Goal: Information Seeking & Learning: Compare options

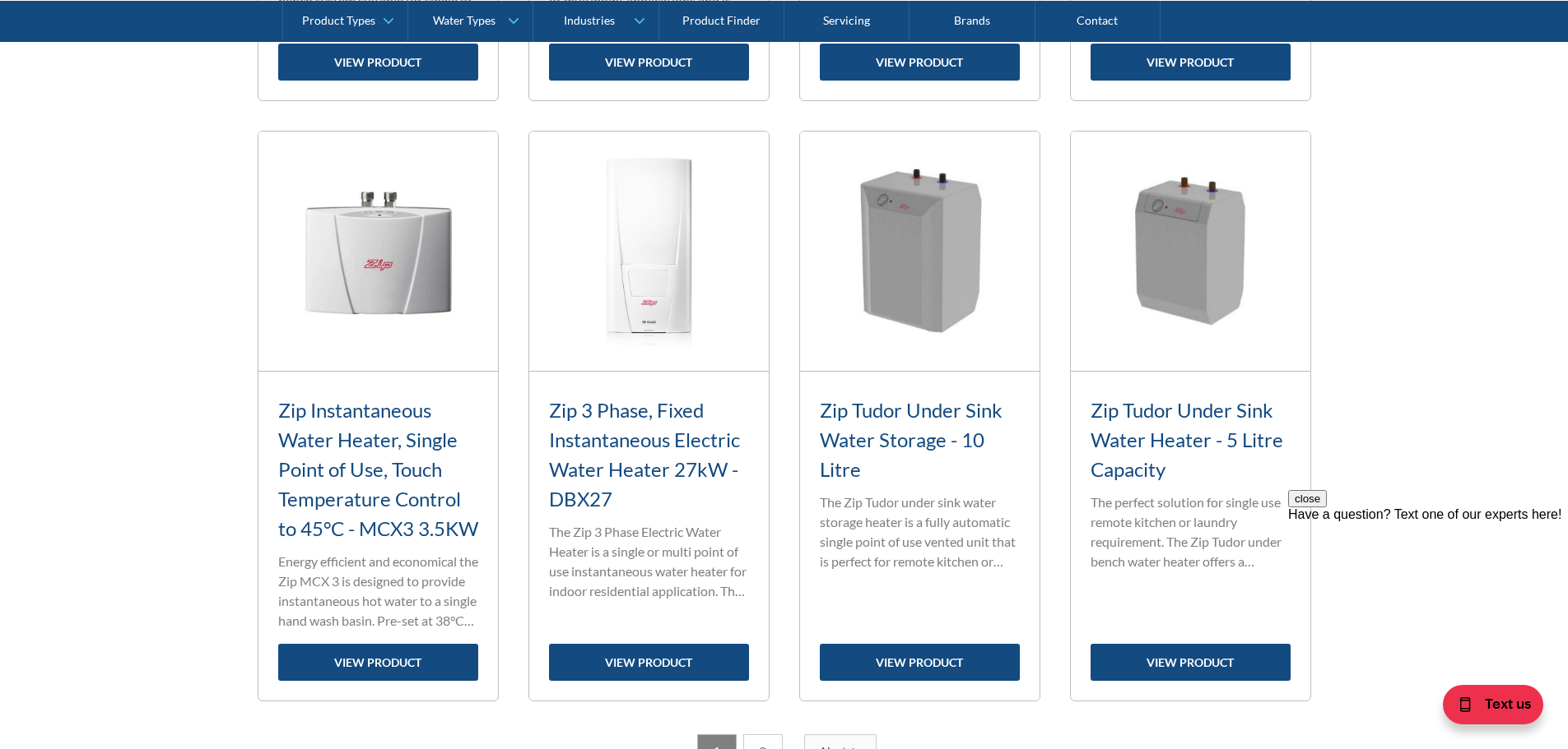
scroll to position [2303, 0]
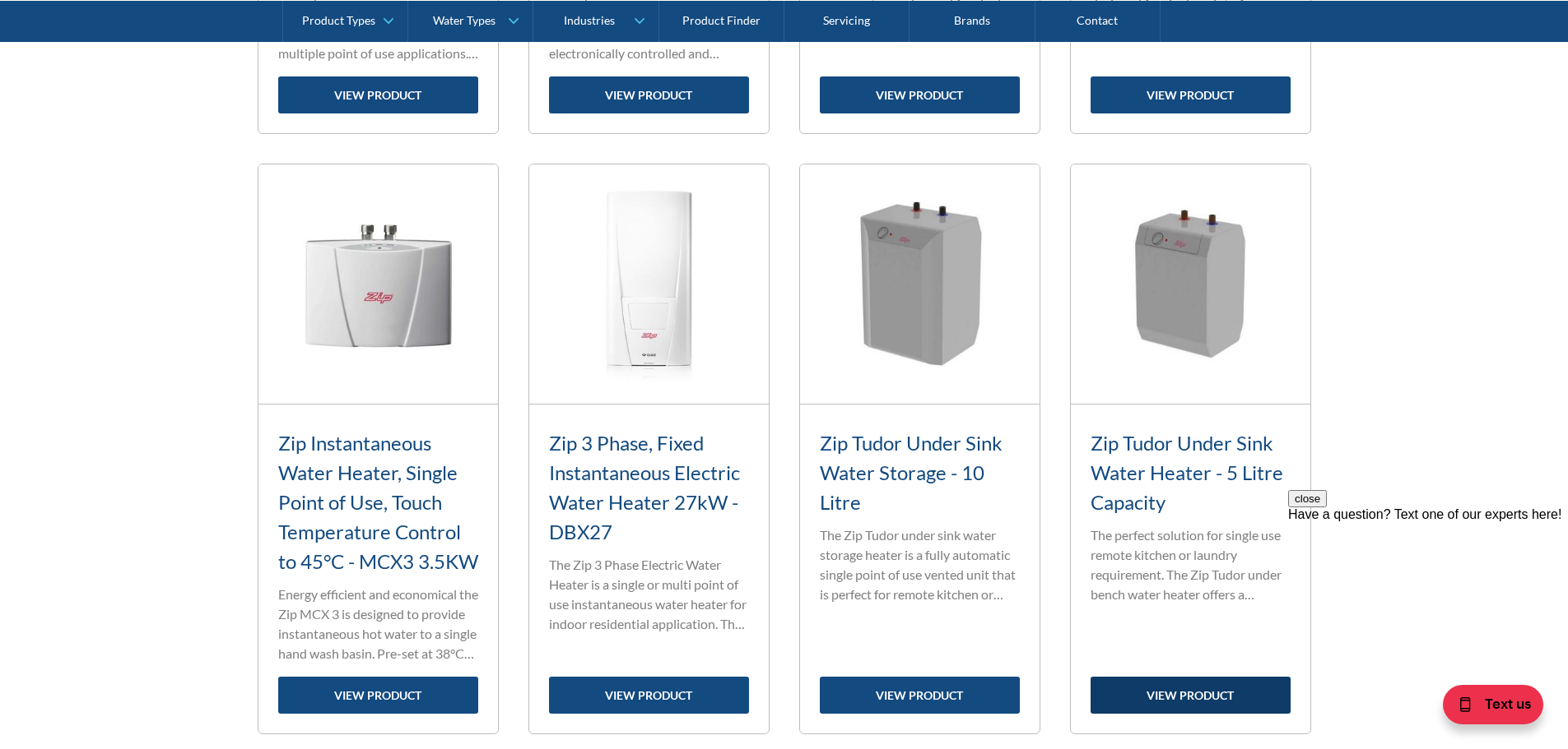
click at [1164, 714] on link "view product" at bounding box center [1191, 695] width 200 height 37
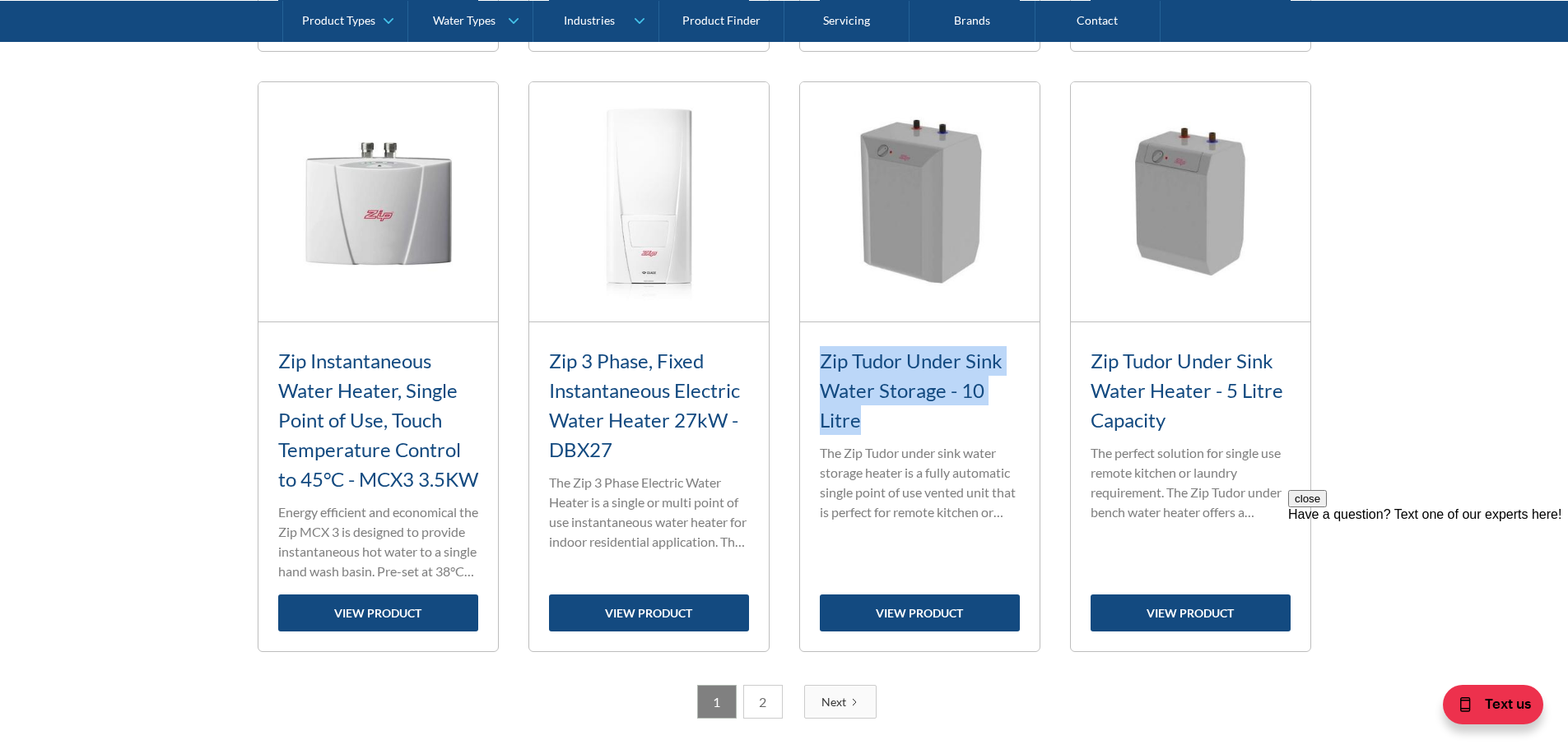
drag, startPoint x: 824, startPoint y: 363, endPoint x: 873, endPoint y: 422, distance: 76.7
click at [873, 422] on h3 "Zip Tudor Under Sink Water Storage - 10 Litre" at bounding box center [920, 391] width 200 height 89
copy h3 "Zip Tudor Under Sink Water Storage - 10 Litre"
click at [345, 632] on link "view product" at bounding box center [378, 613] width 200 height 37
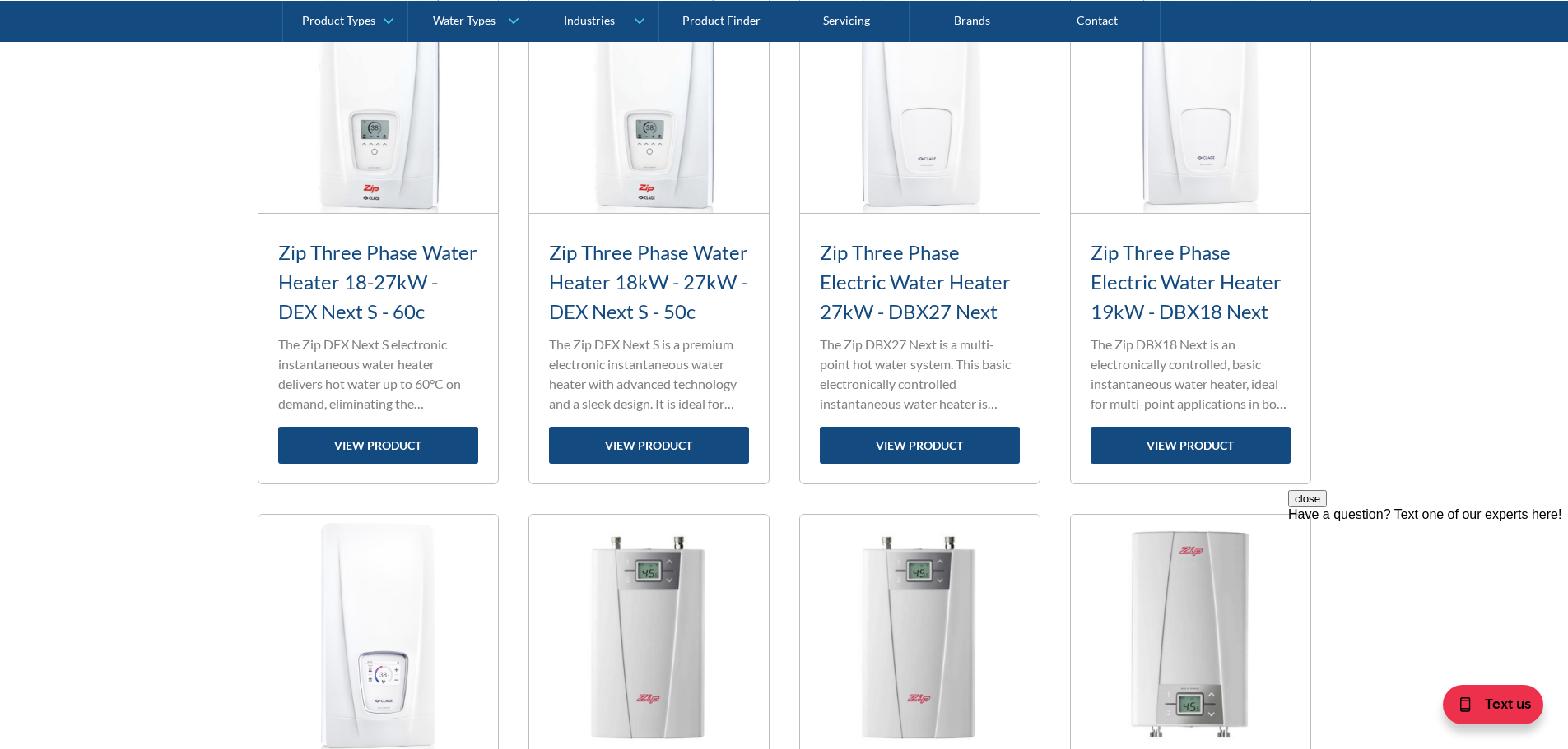
scroll to position [658, 0]
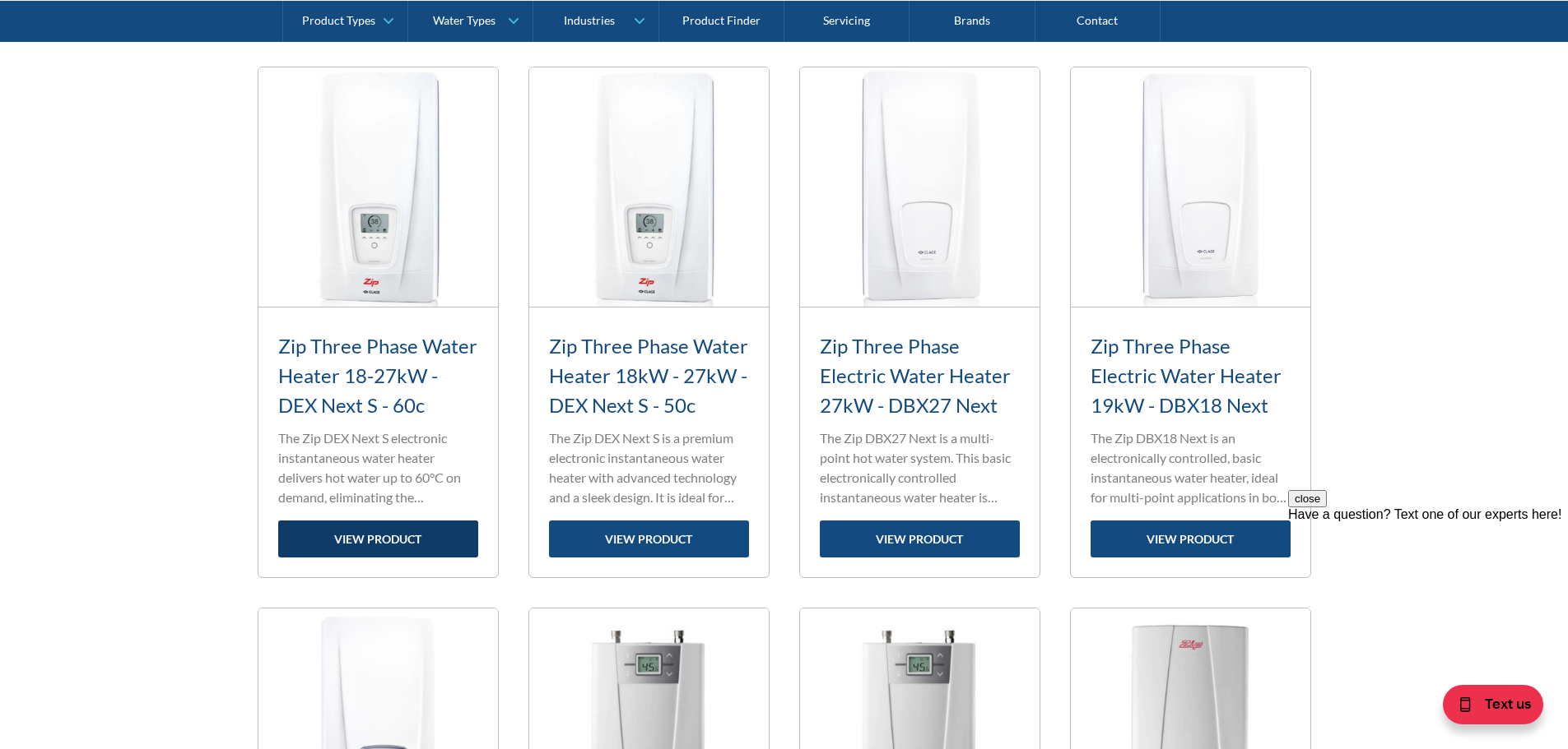
click at [404, 539] on link "view product" at bounding box center [378, 539] width 200 height 37
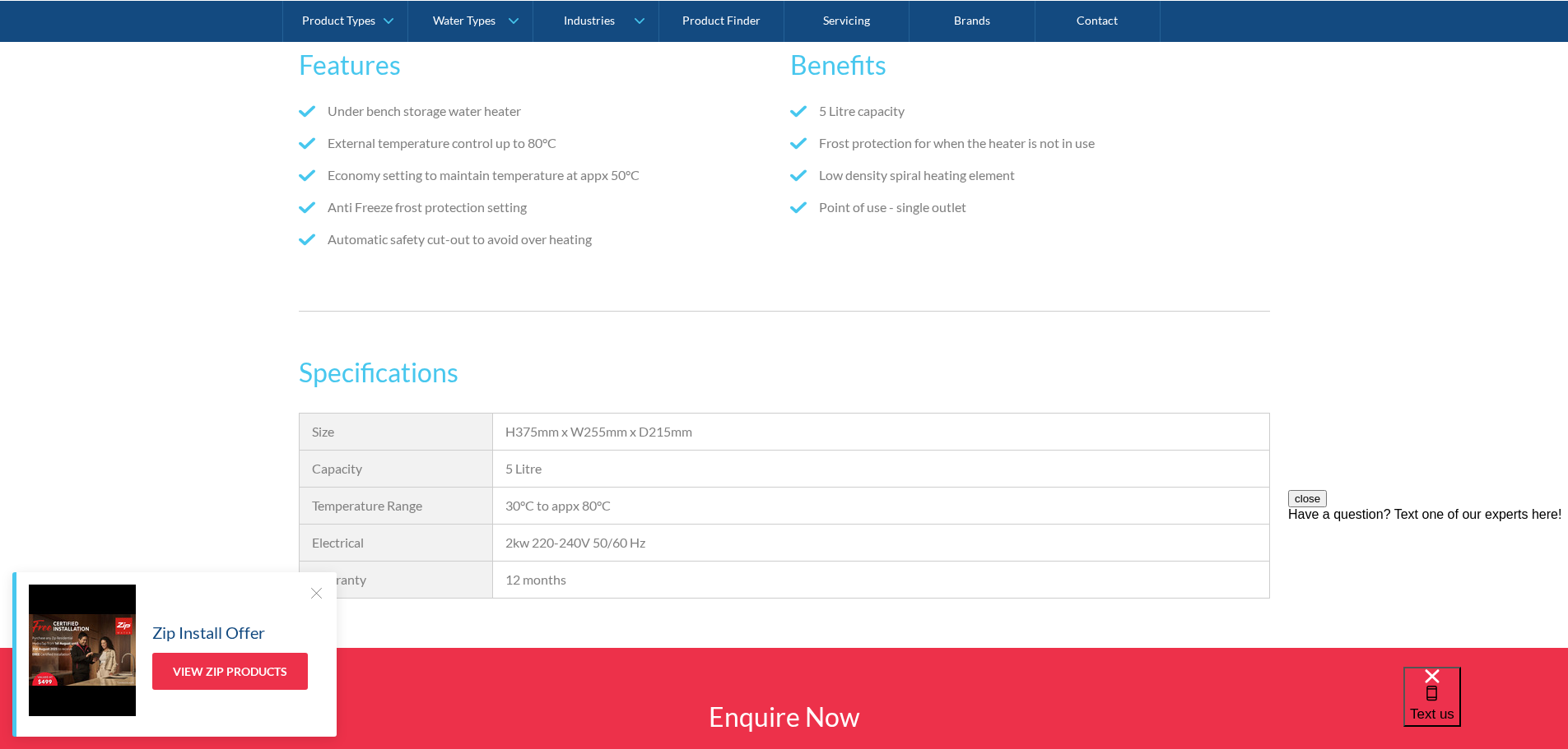
scroll to position [905, 0]
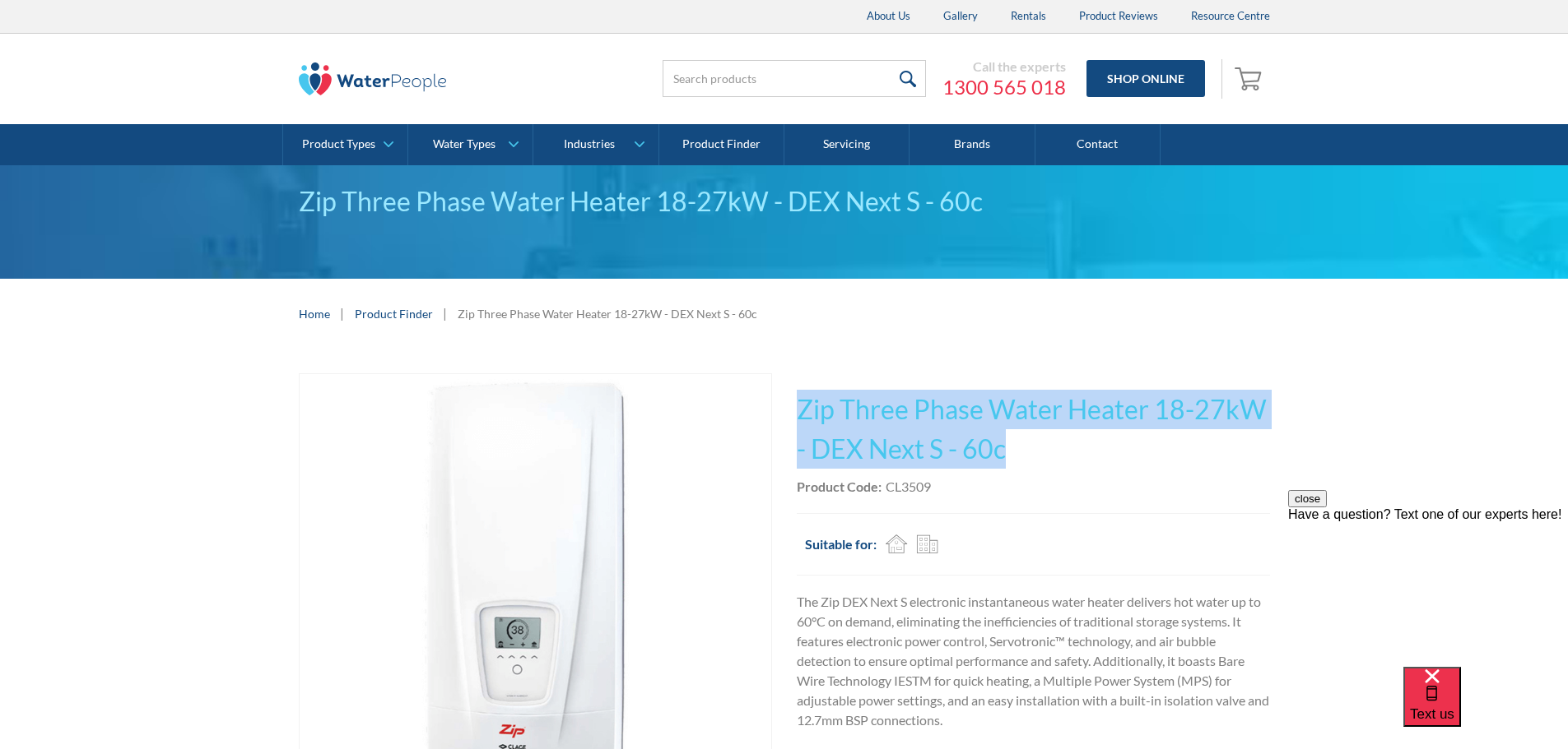
drag, startPoint x: 792, startPoint y: 398, endPoint x: 1105, endPoint y: 444, distance: 316.4
click at [1105, 444] on div "Play video Fits Most Brands Best Seller No items found. This tap design is incl…" at bounding box center [784, 620] width 971 height 492
copy h1 "Zip Three Phase Water Heater 18-27kW - DEX Next S - 60c"
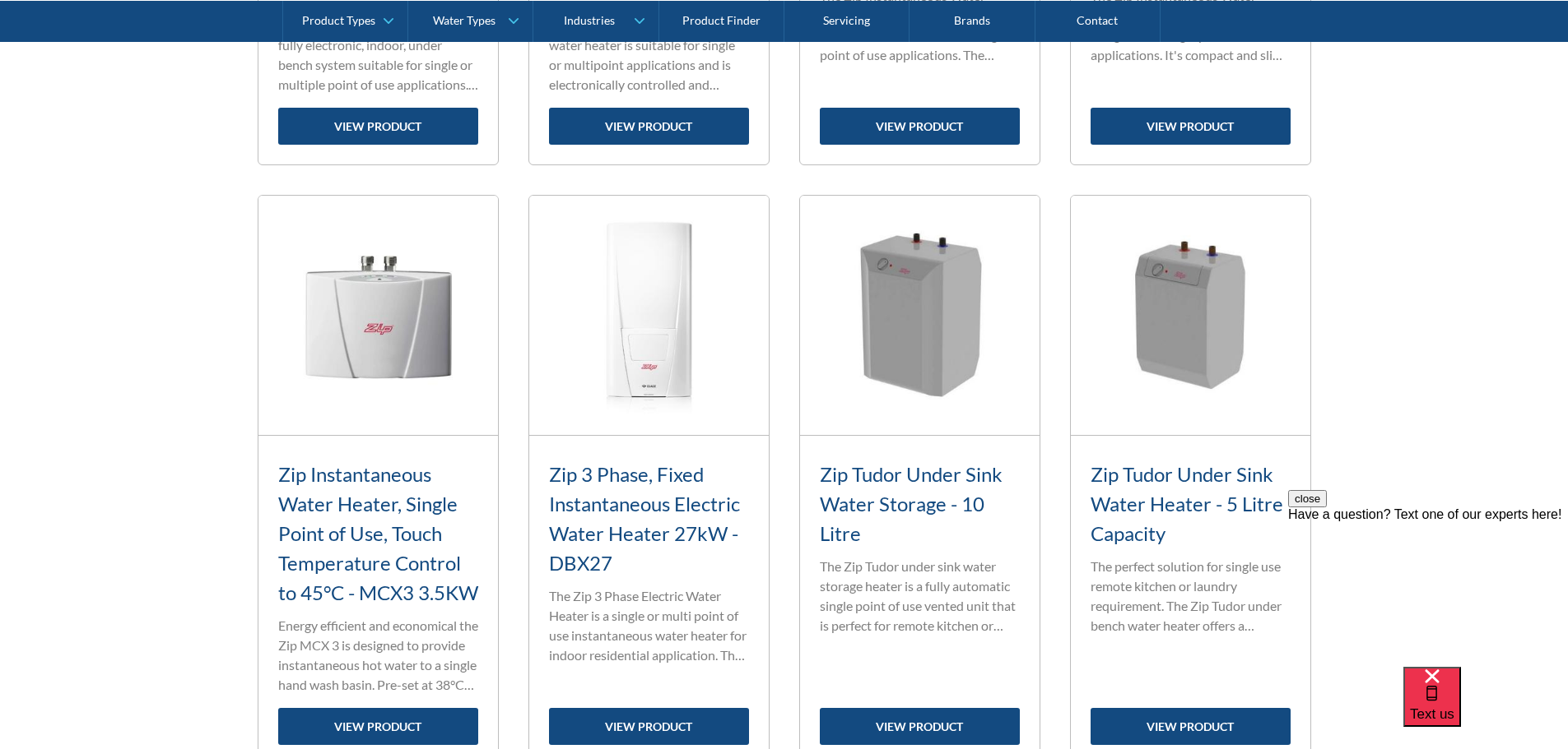
scroll to position [2386, 0]
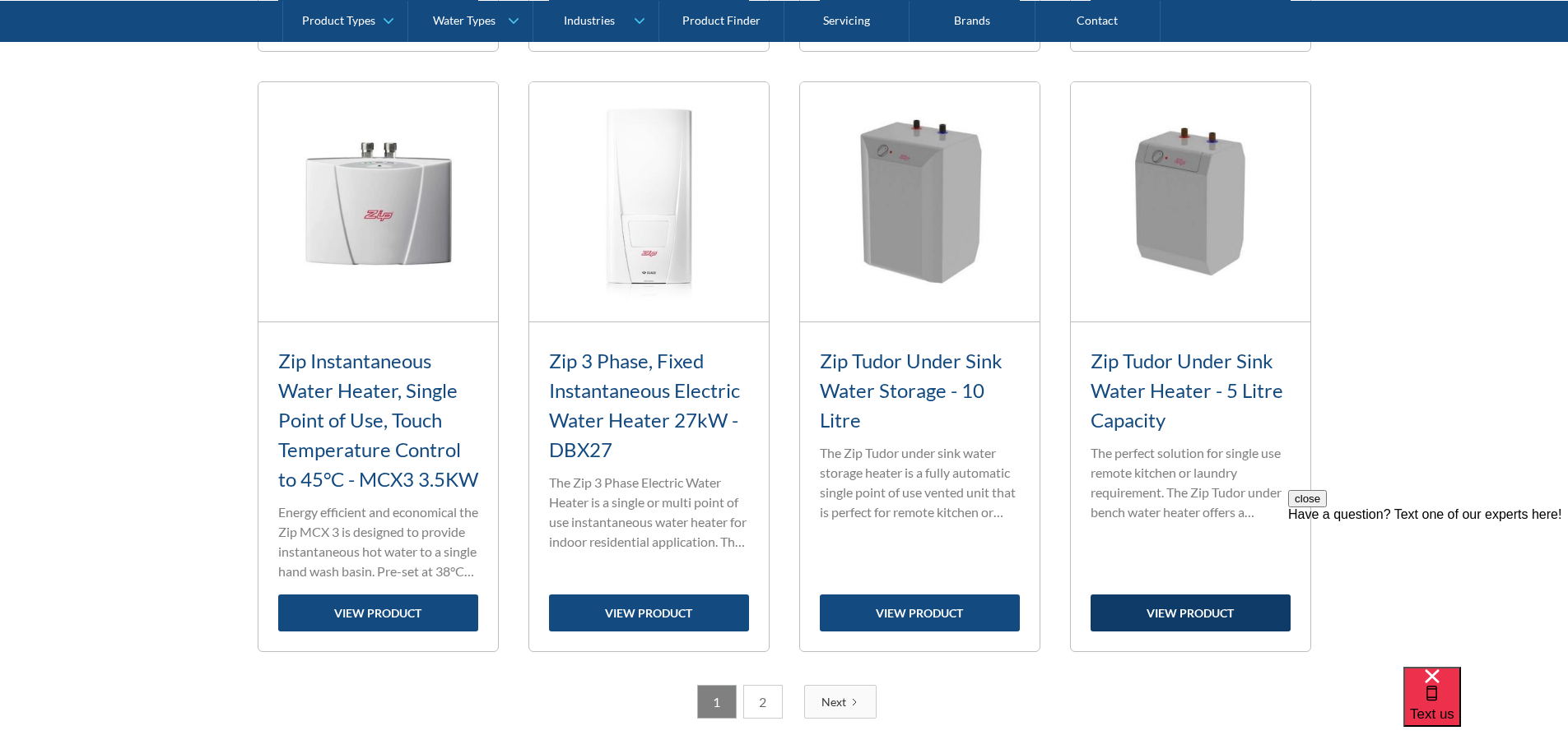
click at [1204, 632] on link "view product" at bounding box center [1191, 613] width 200 height 37
